Goal: Find specific page/section: Find specific page/section

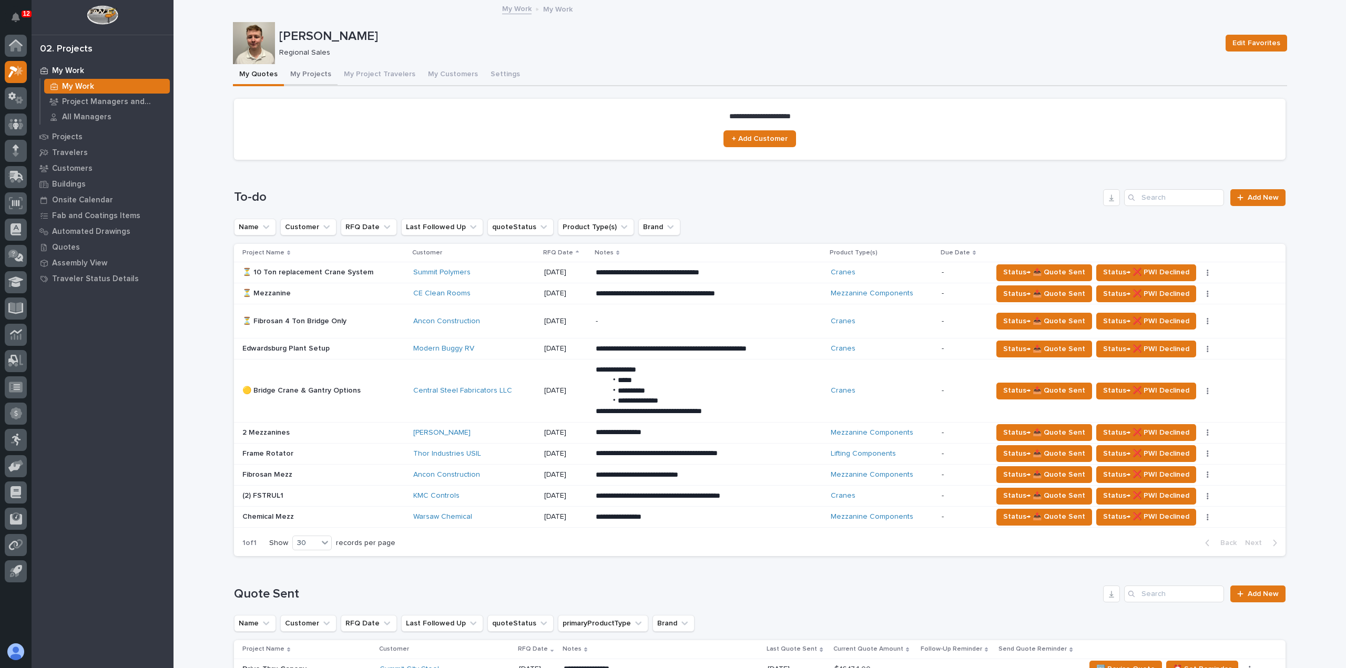
drag, startPoint x: 303, startPoint y: 74, endPoint x: 193, endPoint y: 75, distance: 109.9
click at [303, 74] on button "My Projects" at bounding box center [311, 75] width 54 height 22
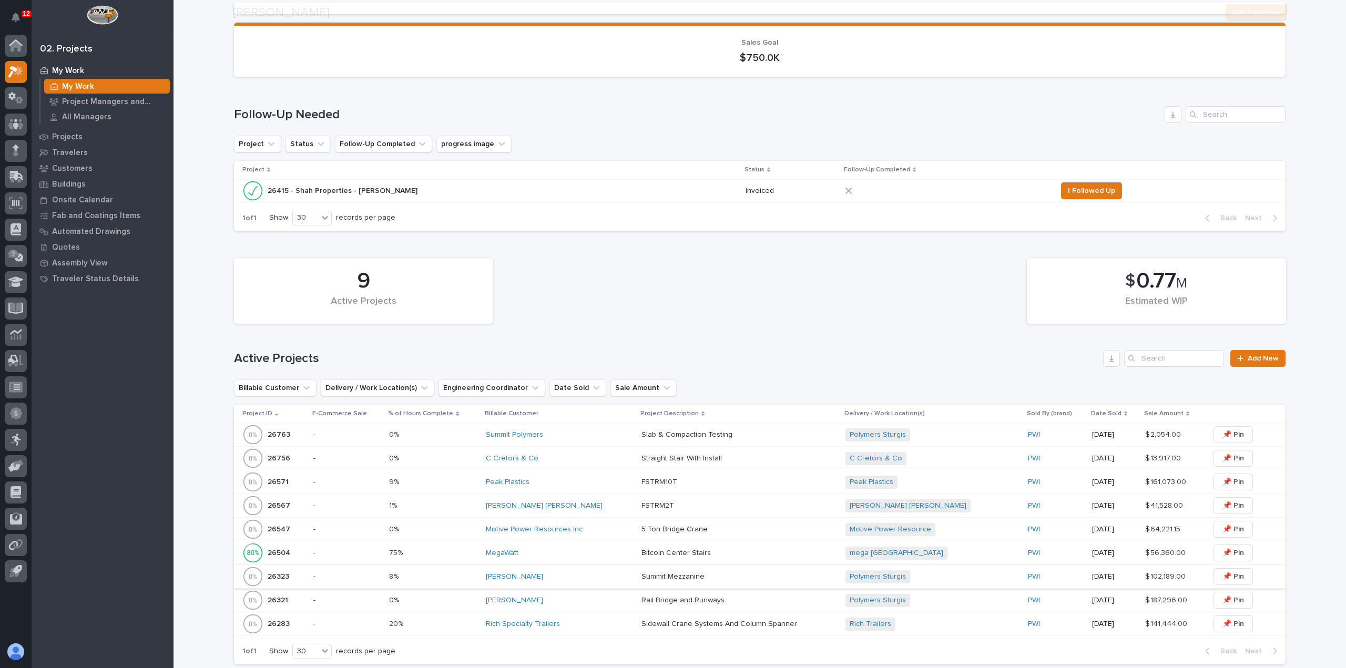
scroll to position [210, 0]
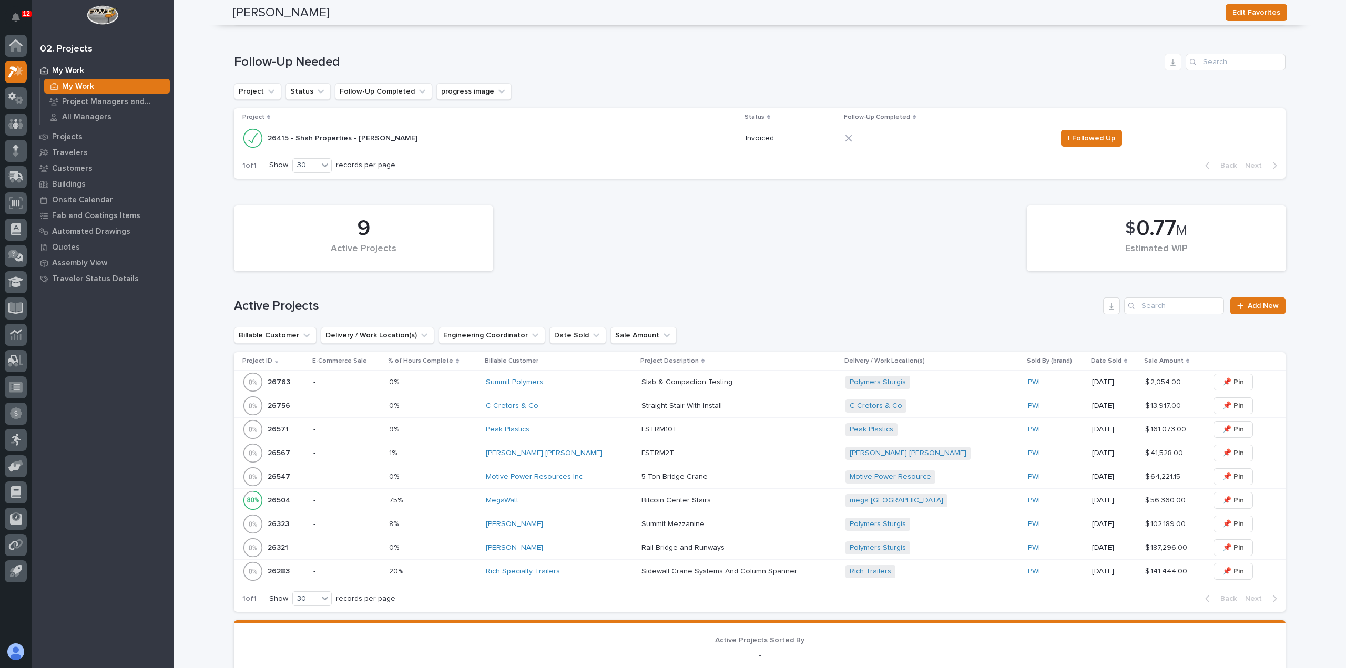
click at [579, 429] on div "Peak Plastics" at bounding box center [559, 429] width 147 height 9
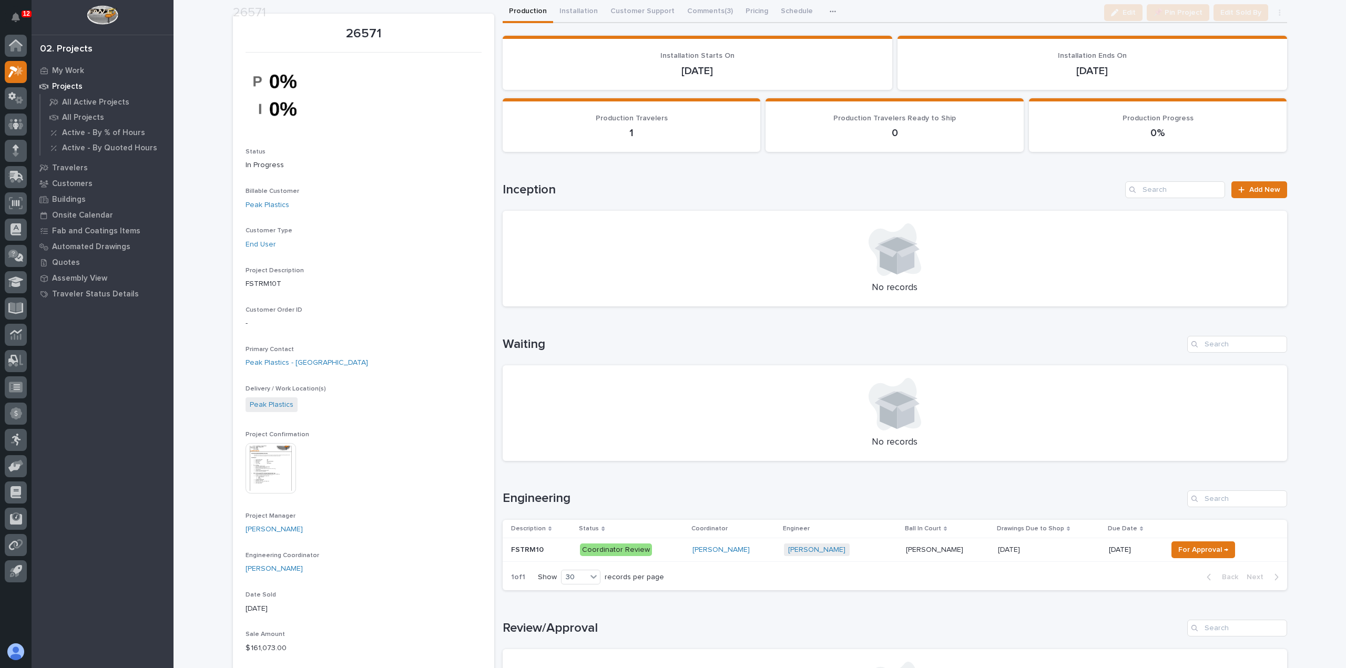
scroll to position [53, 0]
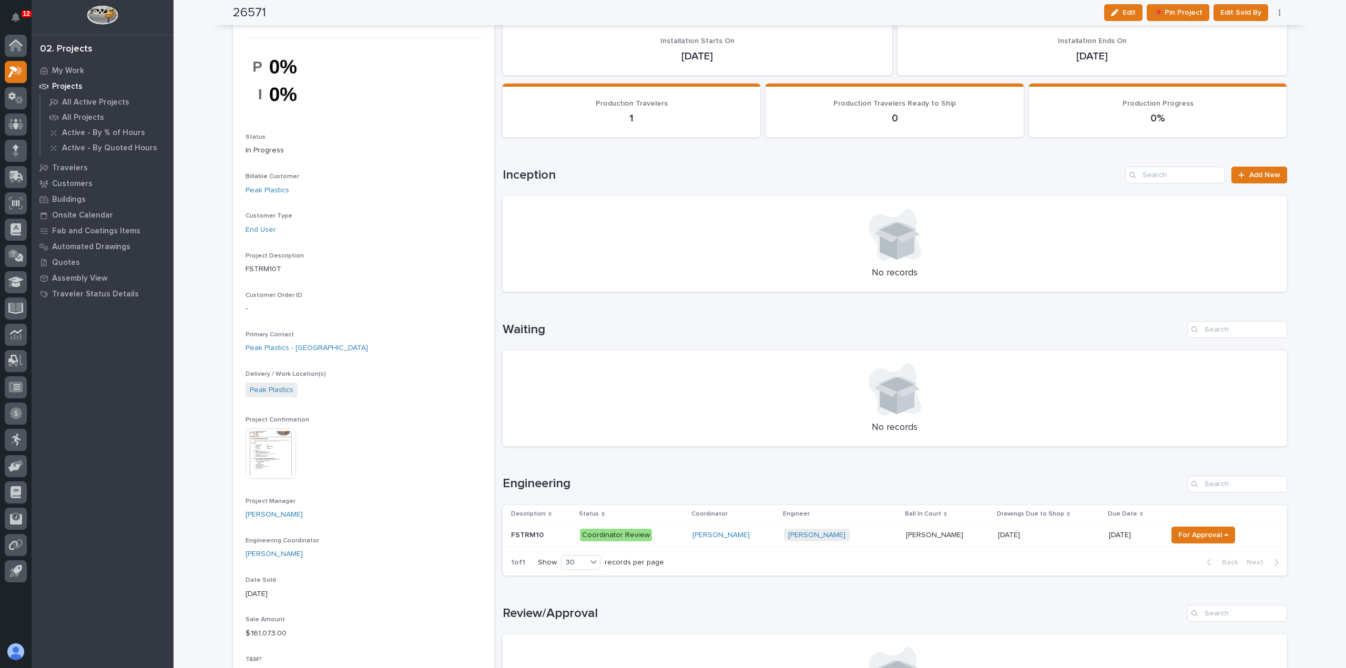
click at [961, 535] on p at bounding box center [948, 535] width 84 height 9
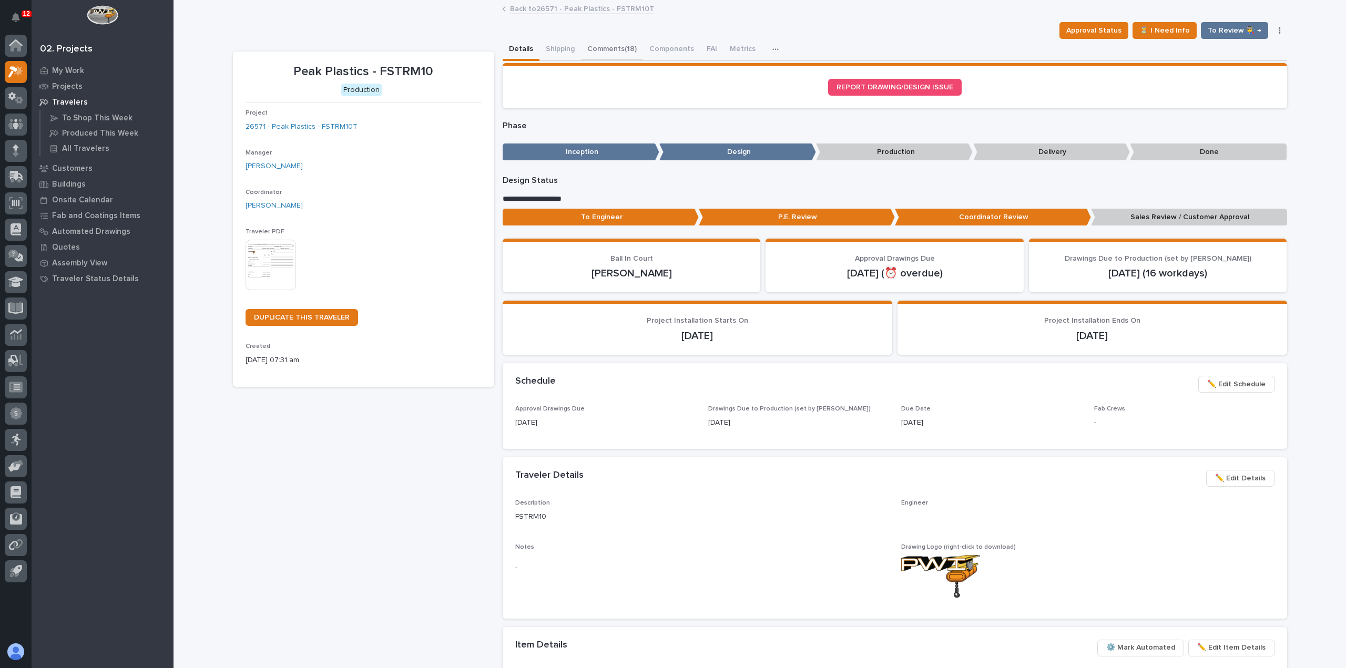
click at [596, 46] on button "Comments (18)" at bounding box center [612, 50] width 62 height 22
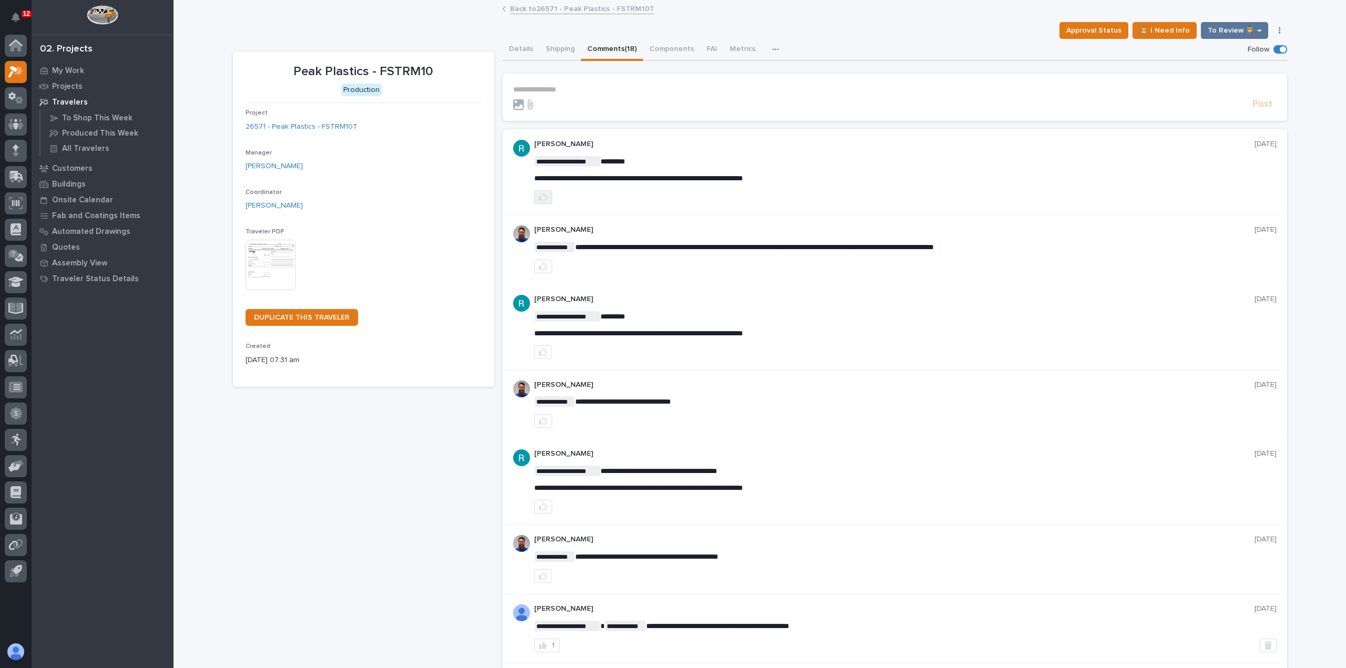
click at [541, 197] on icon "button" at bounding box center [543, 197] width 8 height 8
click at [528, 7] on link "Back to 26571 - Peak Plastics - FSTRM10T" at bounding box center [582, 8] width 144 height 12
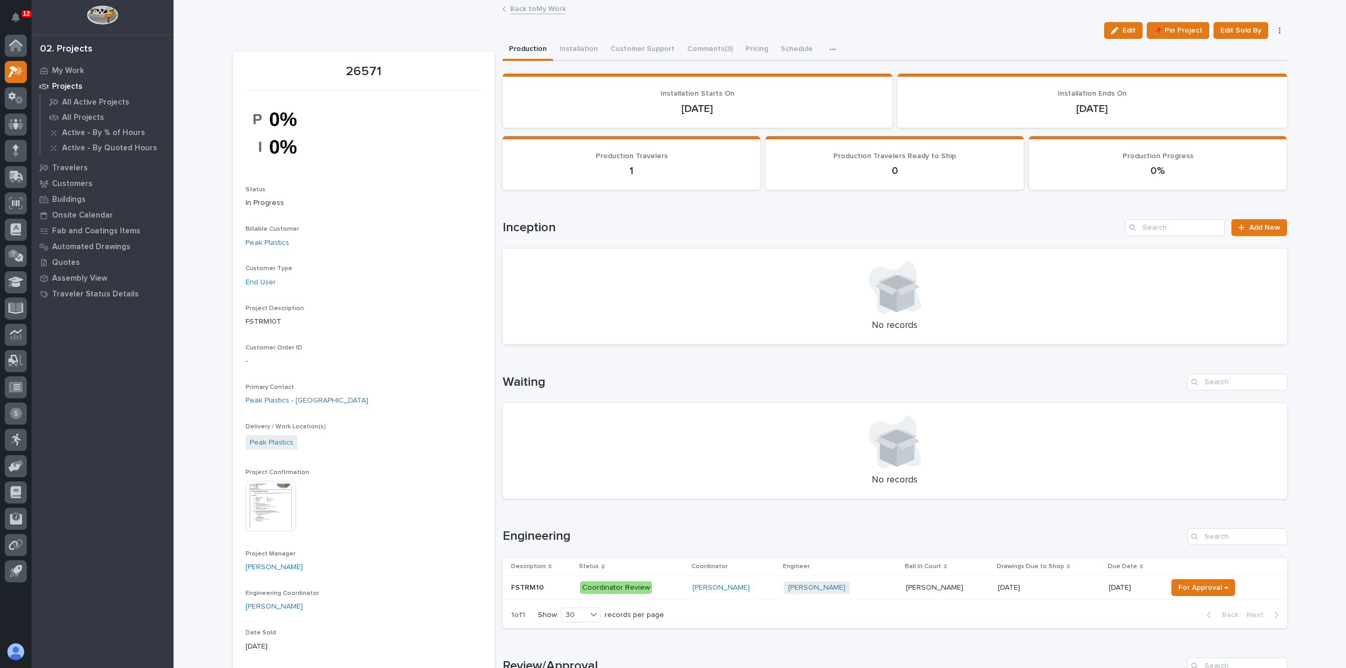
click at [535, 9] on link "Back to My Work" at bounding box center [538, 8] width 56 height 12
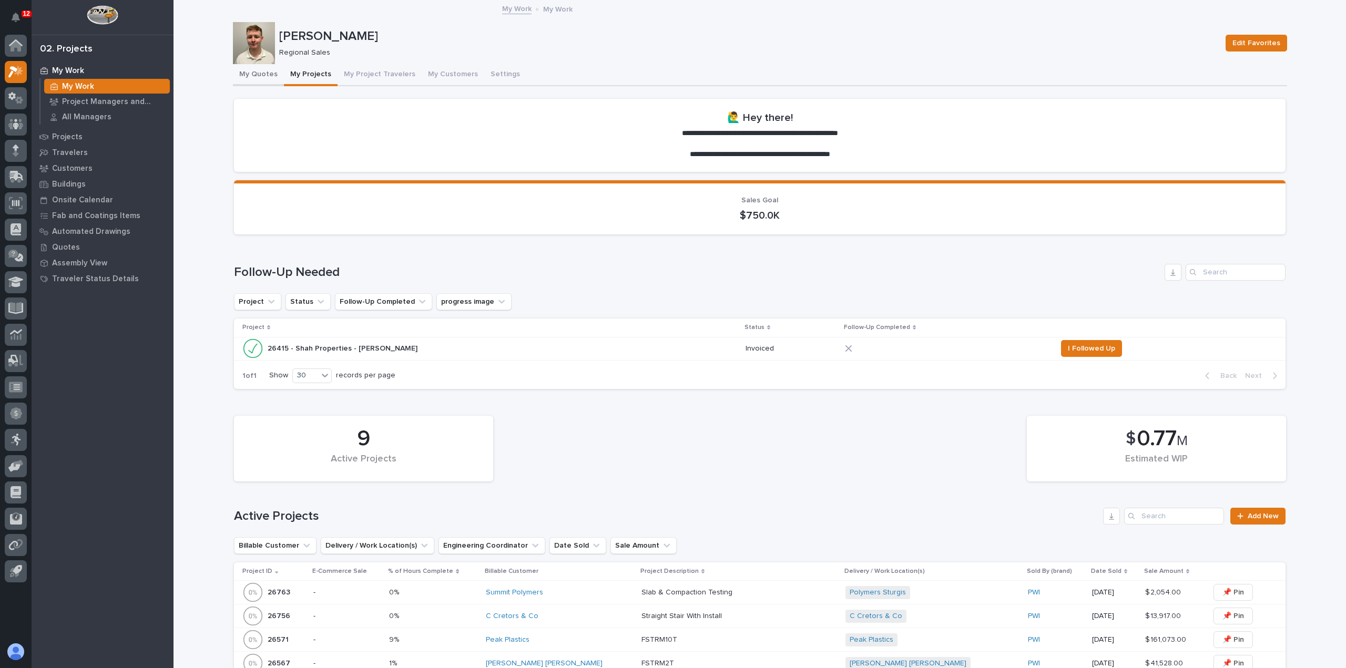
click at [243, 79] on button "My Quotes" at bounding box center [258, 75] width 51 height 22
